Goal: Task Accomplishment & Management: Complete application form

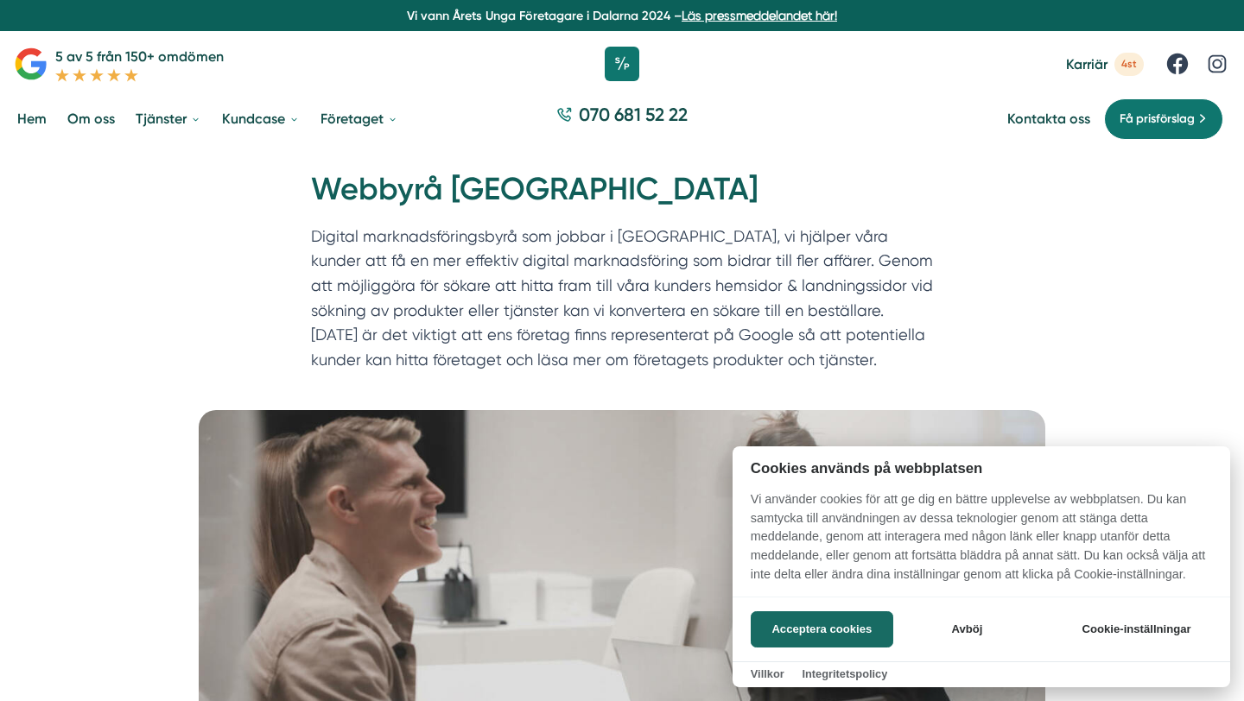
click at [1074, 54] on div at bounding box center [622, 350] width 1244 height 701
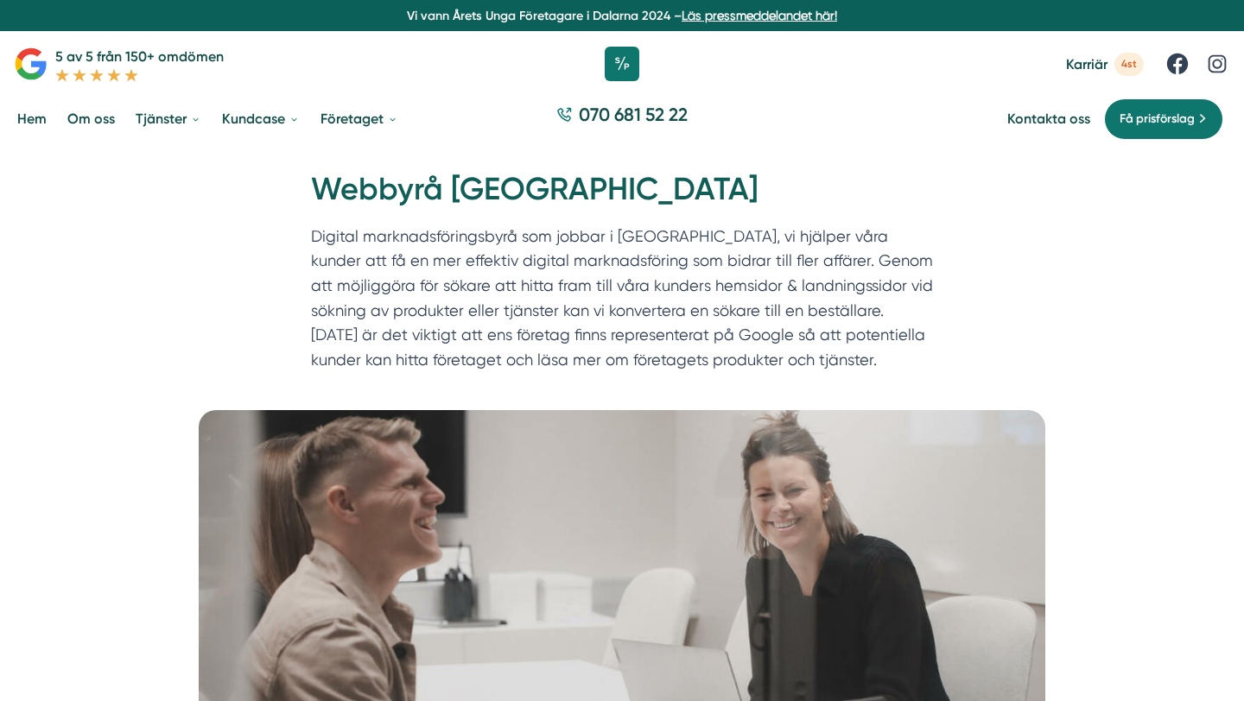
click at [1085, 59] on span "Karriär" at bounding box center [1086, 64] width 41 height 16
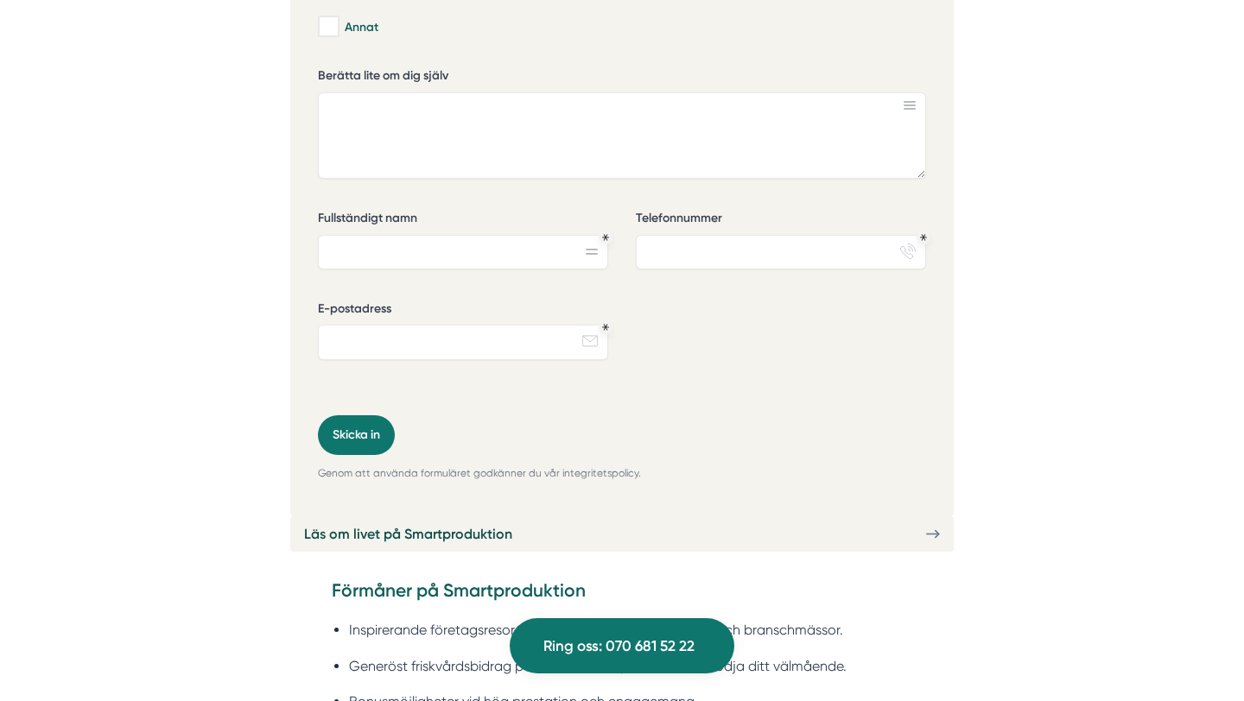
scroll to position [3734, 0]
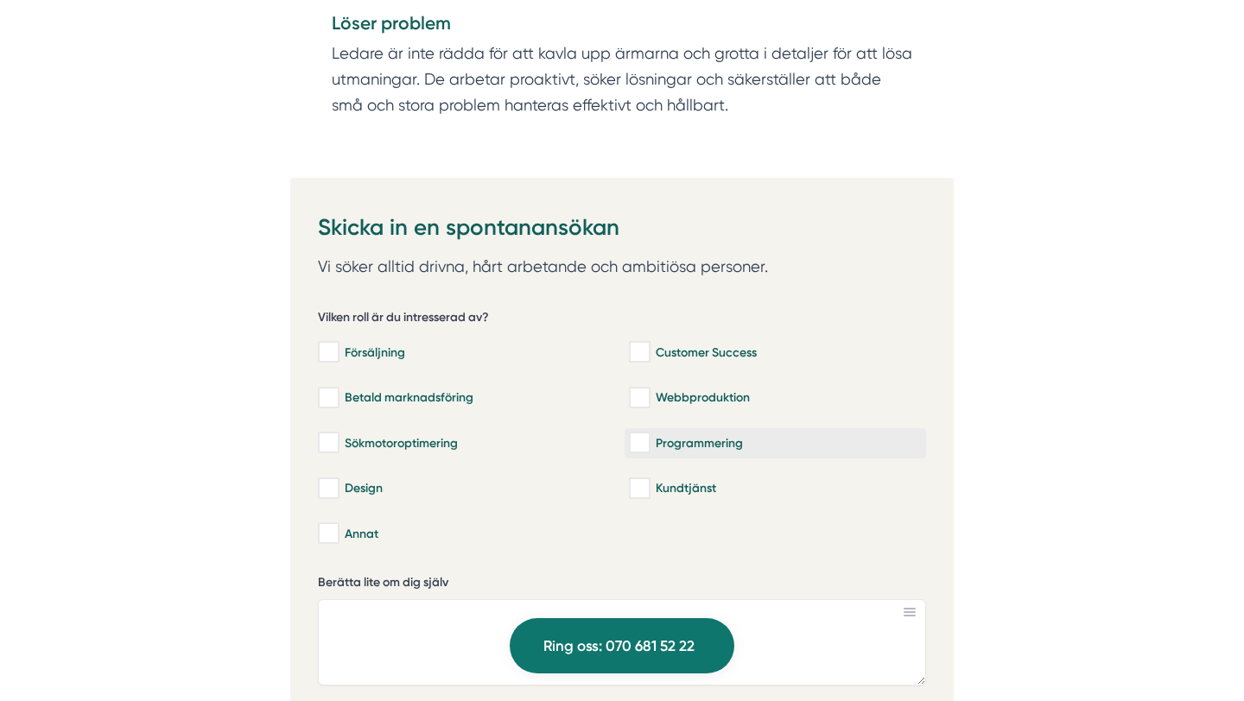
click at [637, 434] on input "Programmering" at bounding box center [639, 442] width 20 height 17
checkbox input "true"
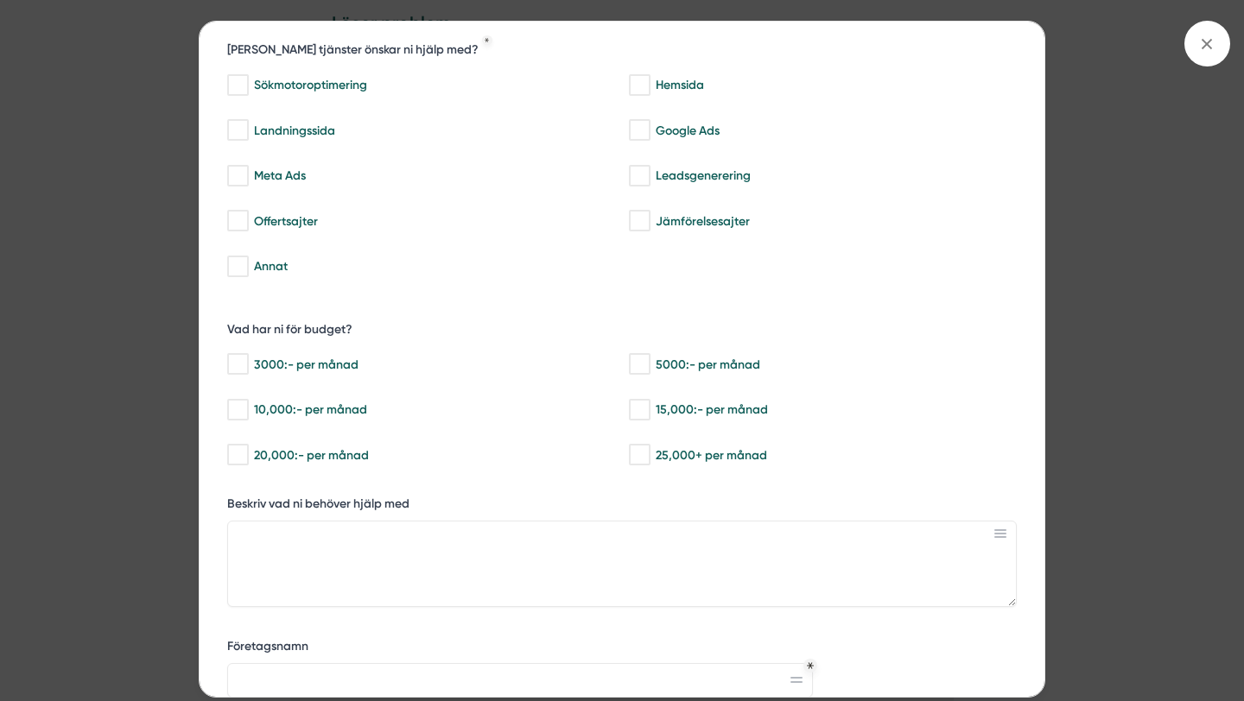
scroll to position [0, 0]
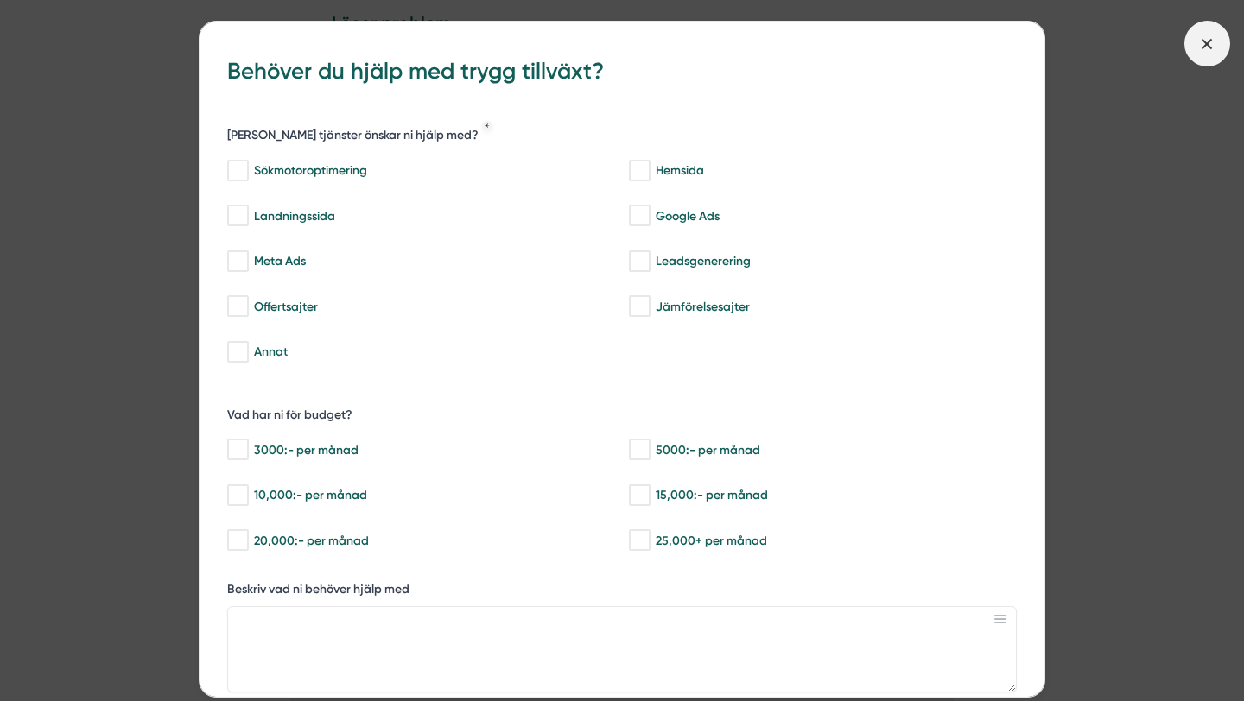
click at [1220, 36] on span at bounding box center [1207, 44] width 46 height 46
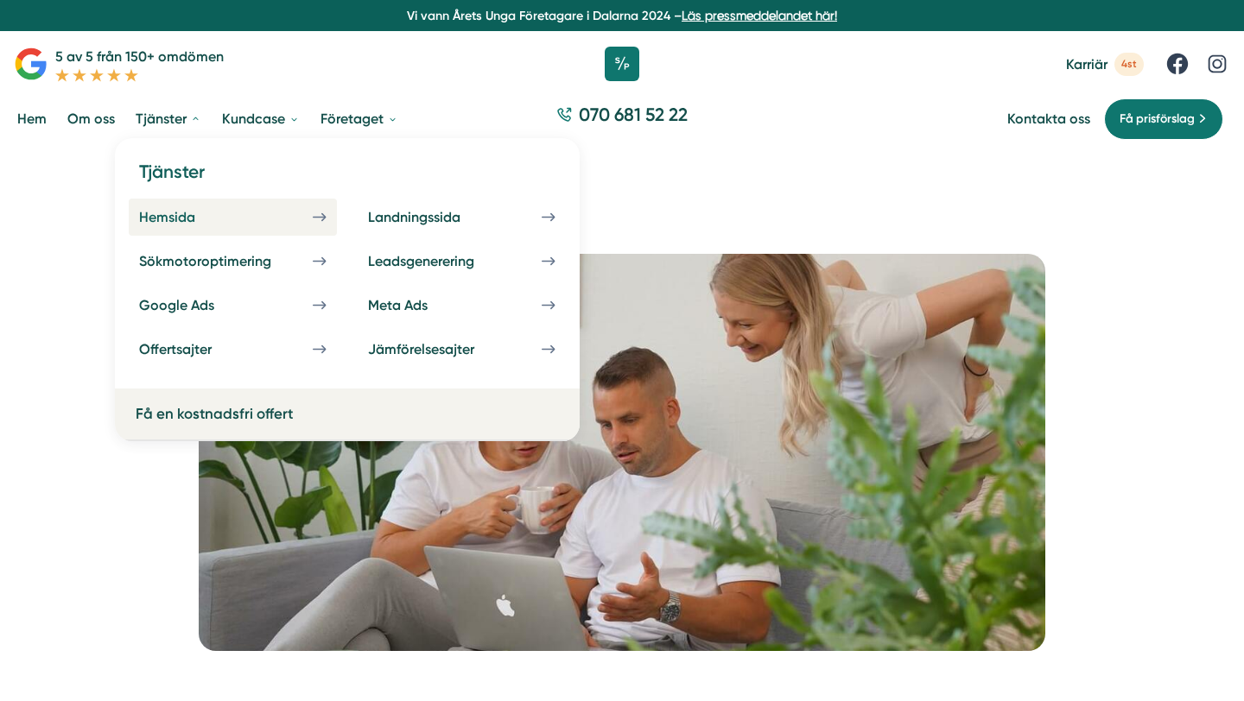
click at [195, 213] on div "Hemsida" at bounding box center [188, 217] width 98 height 16
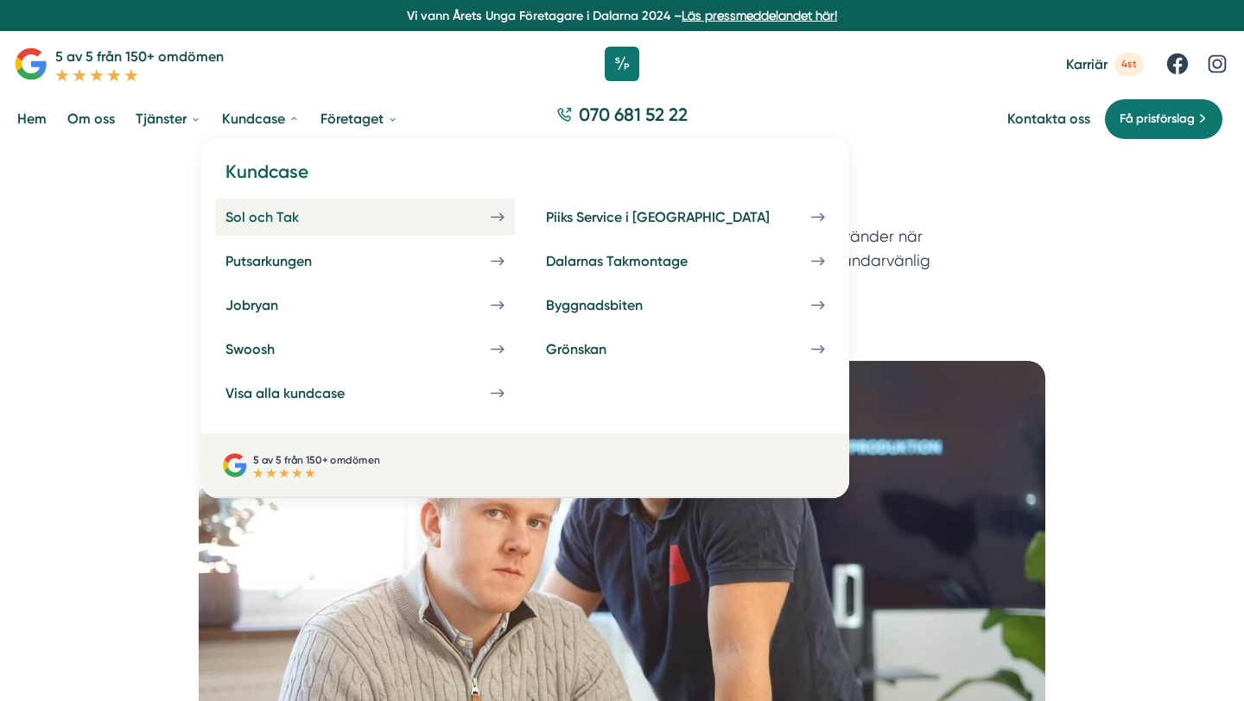
click at [275, 211] on div "Sol och Tak" at bounding box center [282, 217] width 115 height 16
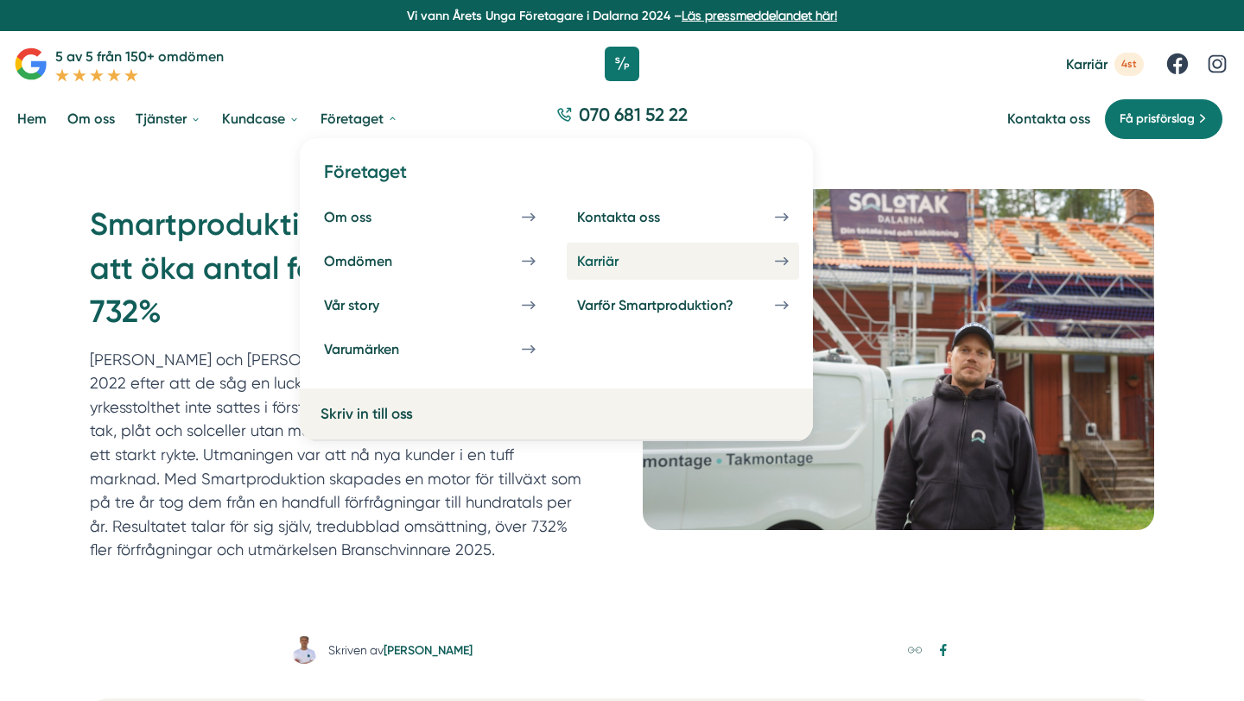
click at [643, 259] on div "Karriär" at bounding box center [618, 261] width 83 height 16
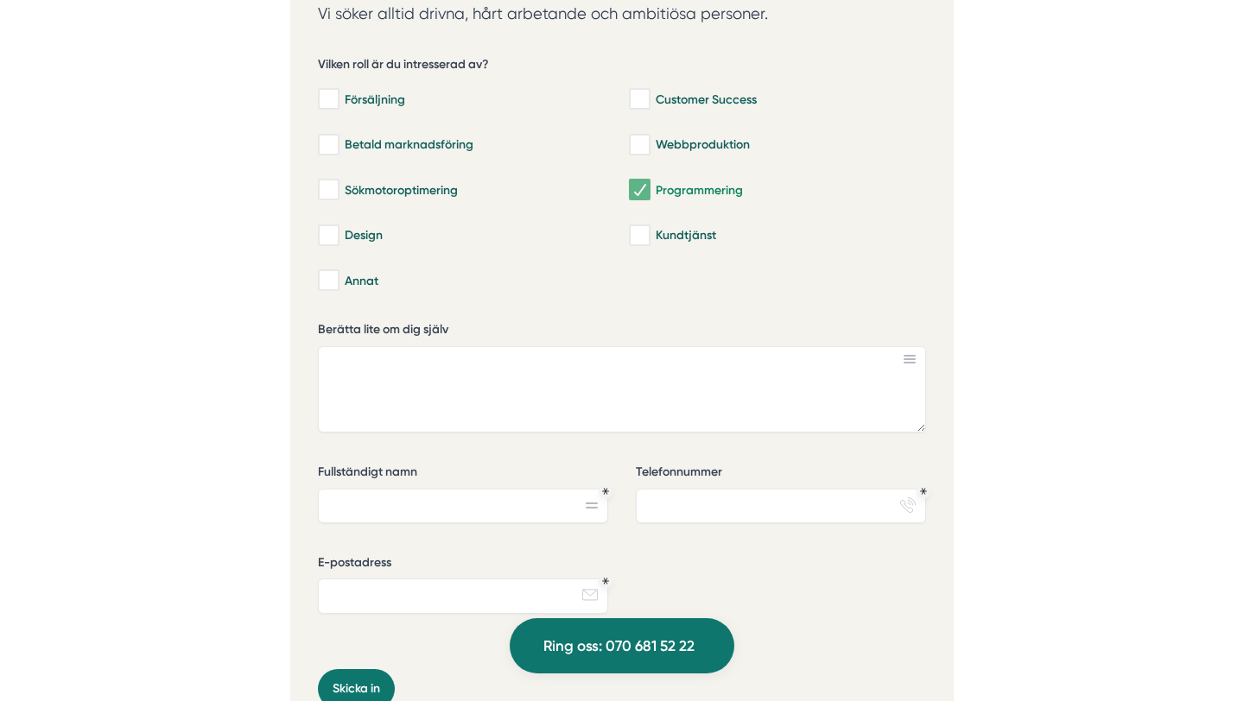
scroll to position [3946, 0]
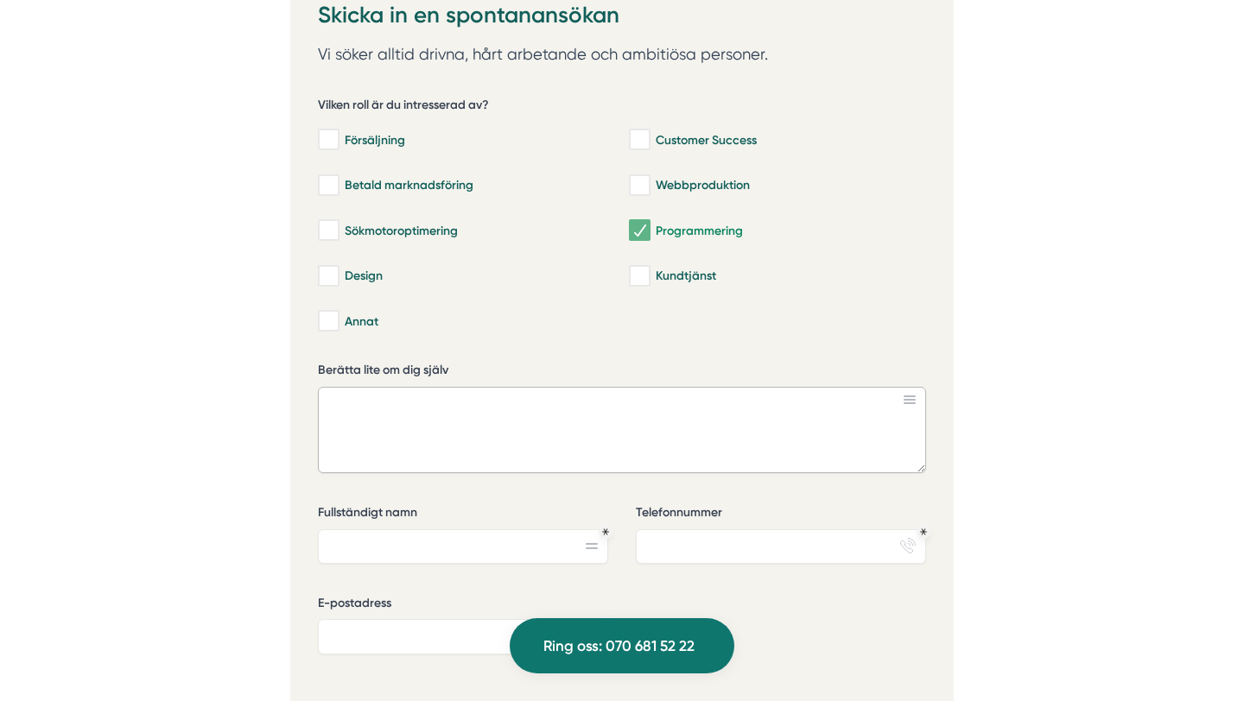
click at [493, 395] on textarea "Berätta lite om dig själv" at bounding box center [622, 430] width 608 height 86
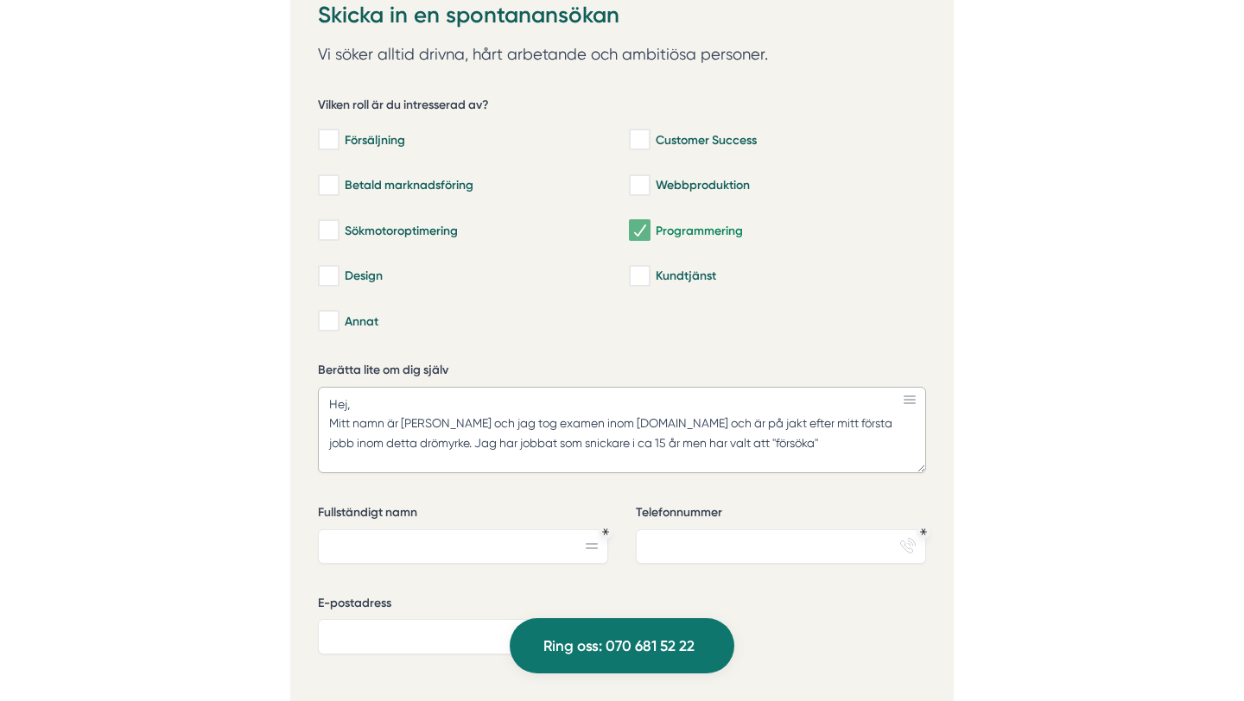
click at [811, 416] on textarea "Hej, Mitt namn är [PERSON_NAME] och jag tog examen inom [DOMAIN_NAME] och är på…" at bounding box center [622, 430] width 608 height 86
click at [749, 413] on textarea "Hej, Mitt namn är [PERSON_NAME] och jag tog examen inom [DOMAIN_NAME] och är på…" at bounding box center [622, 430] width 608 height 86
click at [678, 441] on textarea "Hej, Mitt namn är [PERSON_NAME] och jag tog examen inom [DOMAIN_NAME] och är på…" at bounding box center [622, 430] width 608 height 86
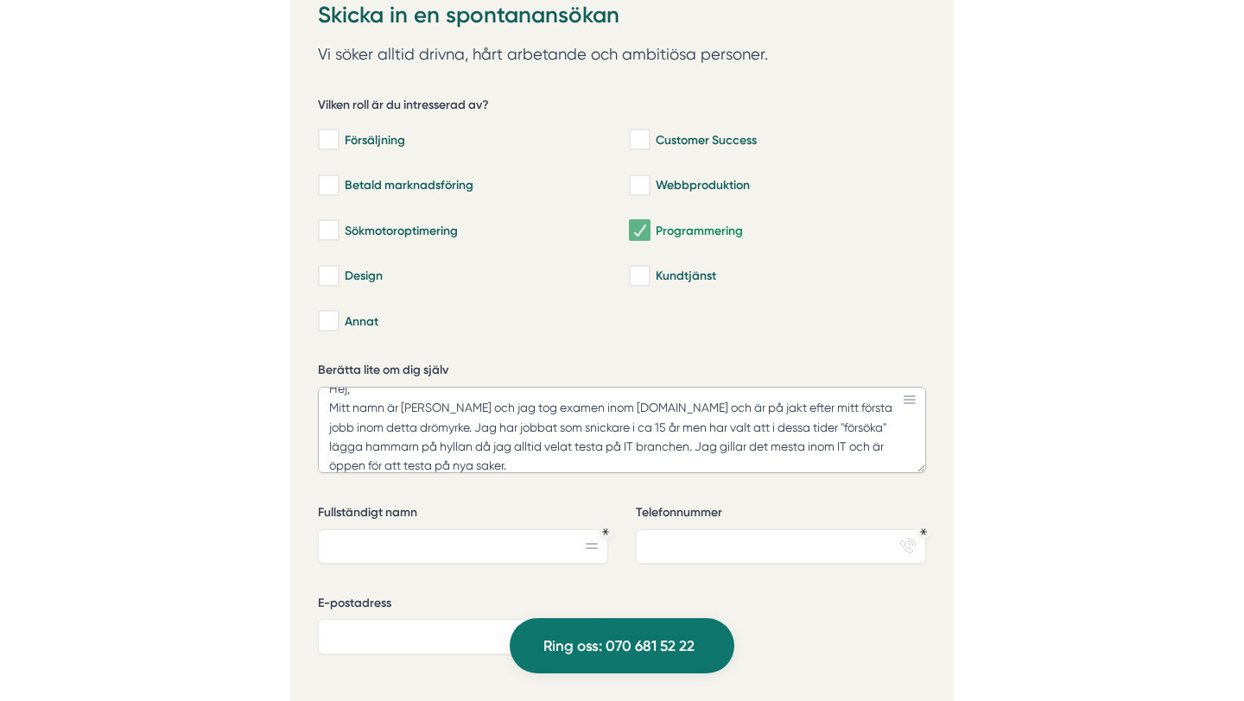
type textarea "Hej, Mitt namn är Fredrik och jag tog examen inom Webbutveckling.NET och är på …"
click at [532, 529] on input "Fullständigt namn" at bounding box center [463, 546] width 290 height 35
type input "Fredrik Nordberg"
click at [694, 529] on input "Telefonnummer" at bounding box center [781, 546] width 290 height 35
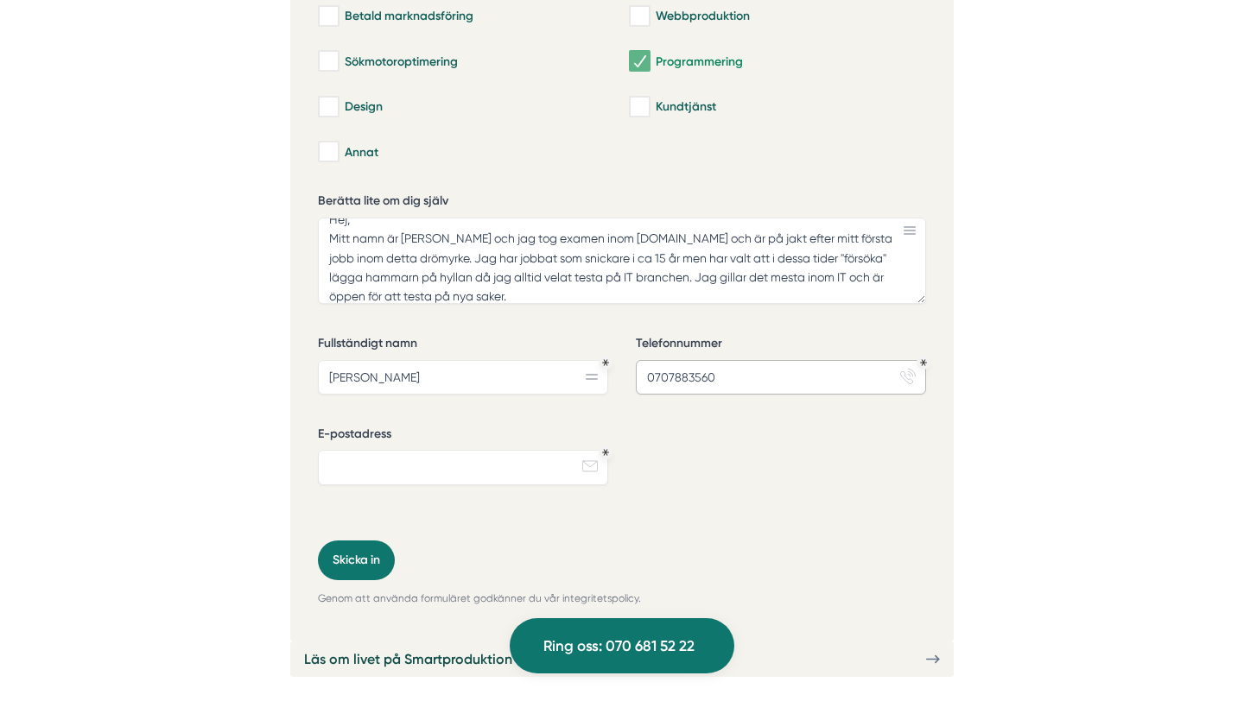
scroll to position [4116, 0]
type input "0707883560"
click at [529, 449] on input "E-postadress" at bounding box center [463, 466] width 290 height 35
type input "fredrik.nordberg@hotmail.com"
click at [691, 492] on div "Vilken roll är du intresserad av? Försäljning Customer Success Betald marknadsf…" at bounding box center [622, 223] width 608 height 634
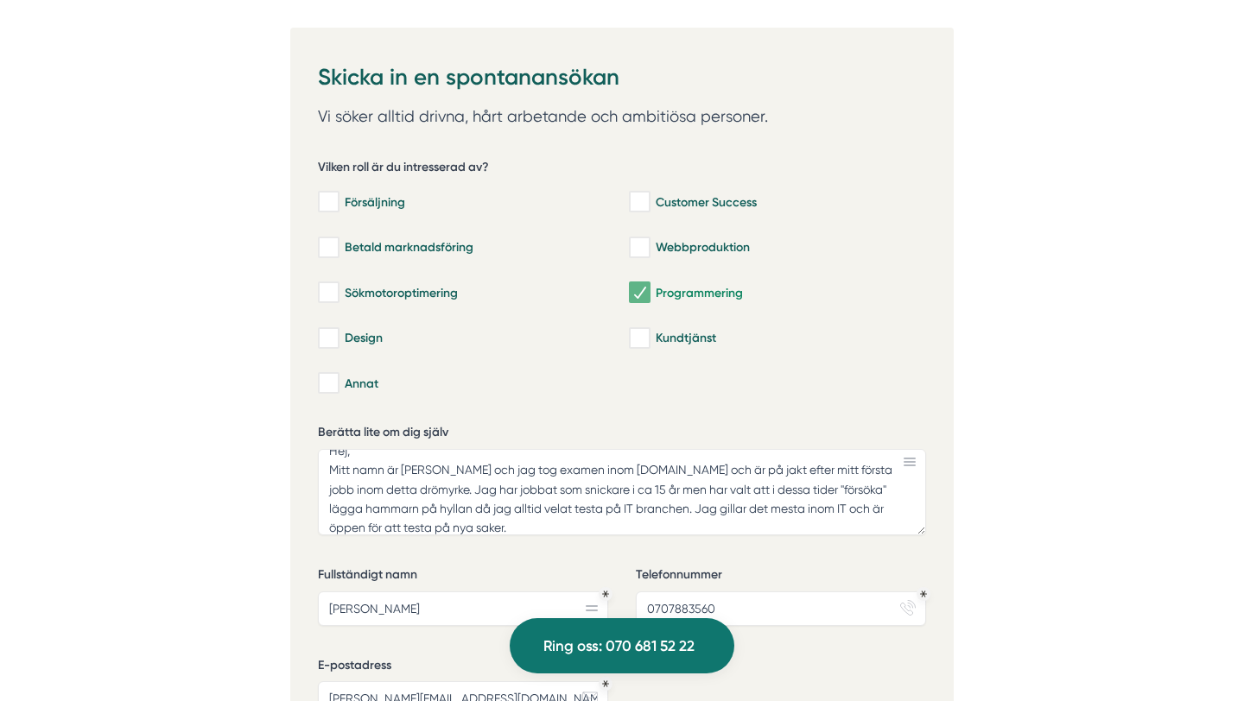
scroll to position [3899, 0]
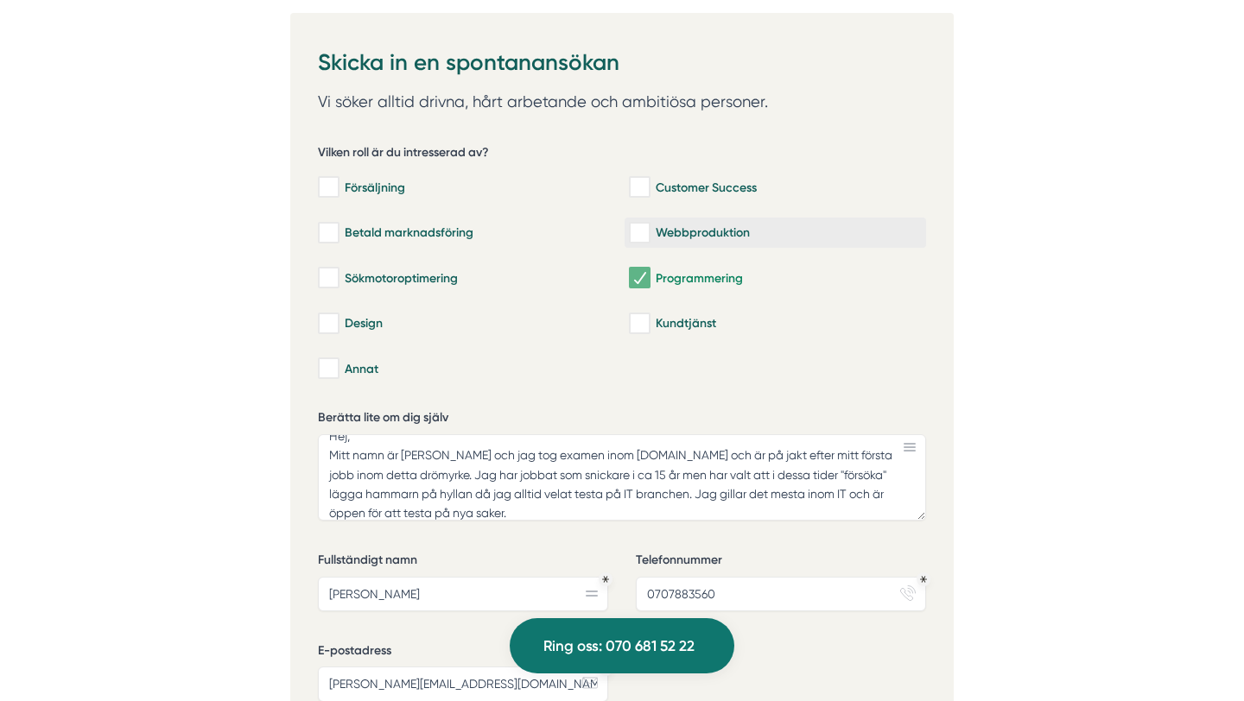
click at [681, 225] on div "Webbproduktion" at bounding box center [775, 233] width 293 height 17
click at [649, 225] on input "Webbproduktion" at bounding box center [639, 233] width 20 height 17
click at [646, 225] on input "Webbproduktion" at bounding box center [639, 233] width 20 height 17
checkbox input "false"
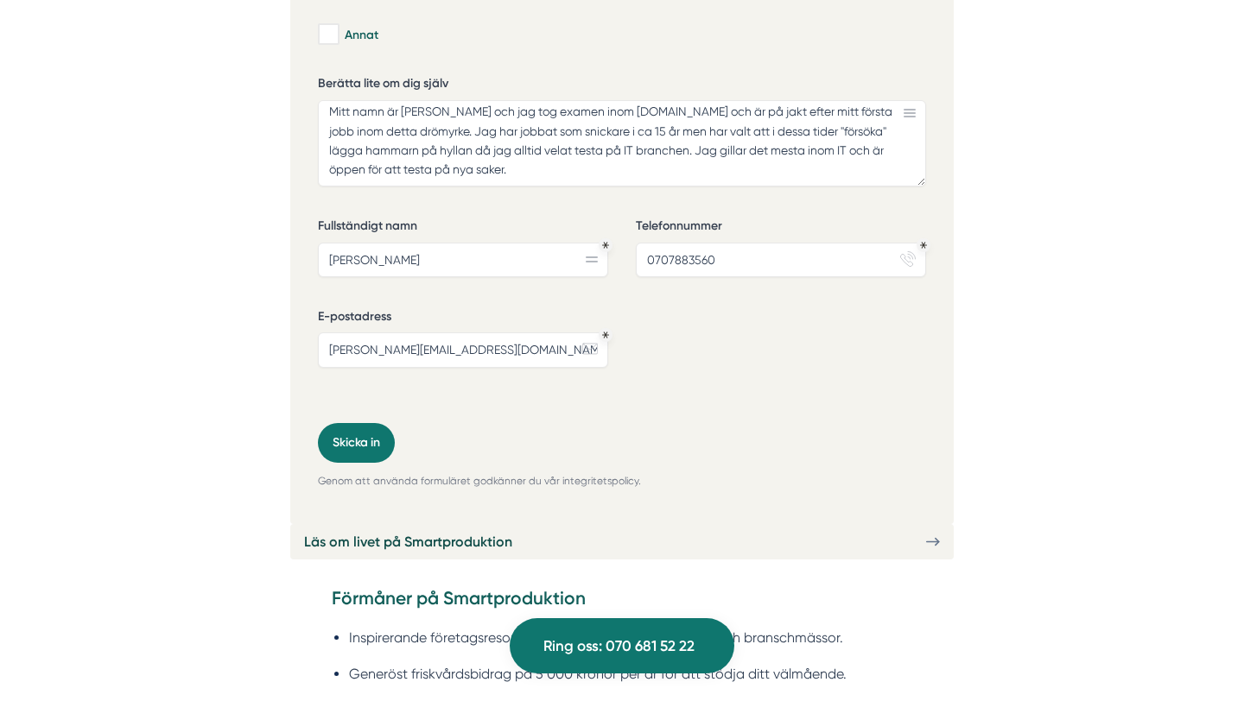
scroll to position [4234, 0]
click at [356, 422] on button "Skicka in" at bounding box center [356, 442] width 77 height 40
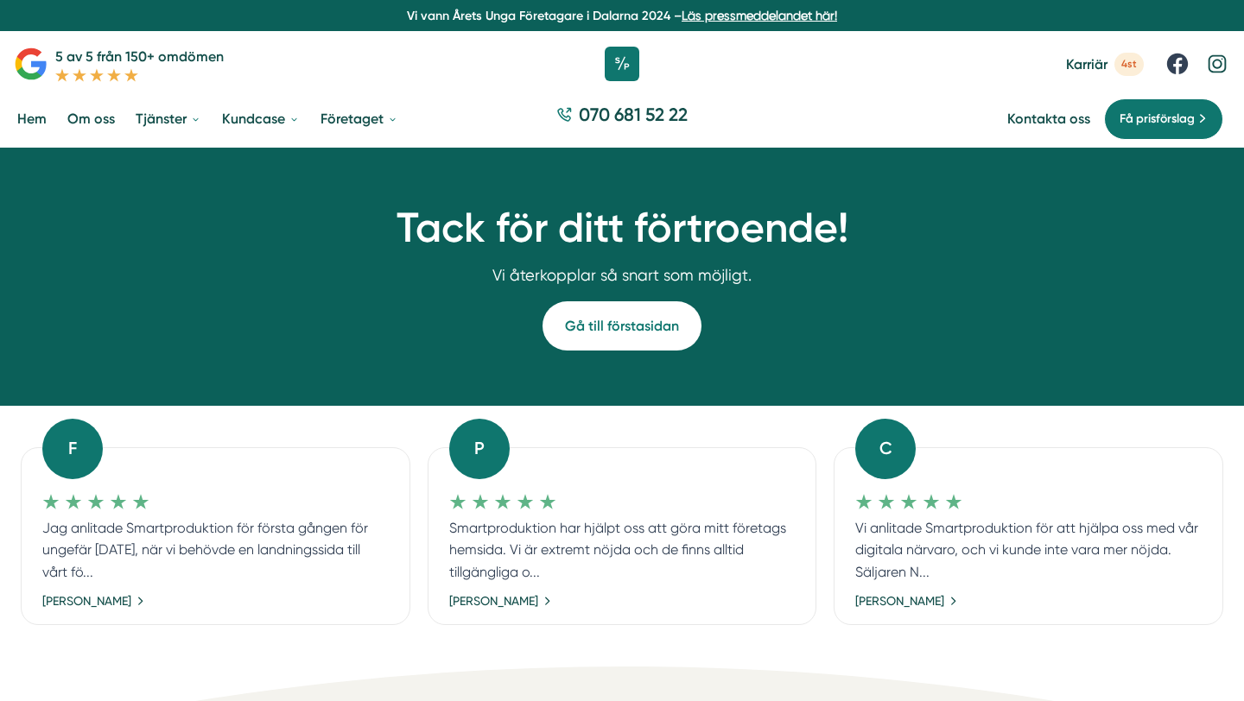
click at [1218, 64] on icon at bounding box center [1217, 64] width 26 height 26
